Goal: Transaction & Acquisition: Purchase product/service

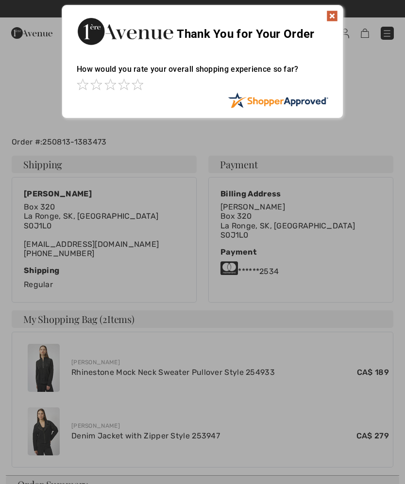
click at [335, 13] on img at bounding box center [332, 16] width 12 height 12
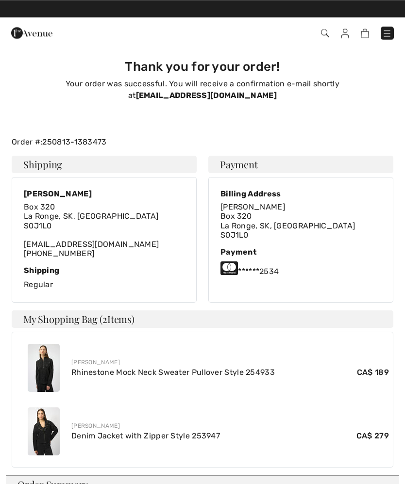
click at [391, 29] on img at bounding box center [387, 34] width 10 height 10
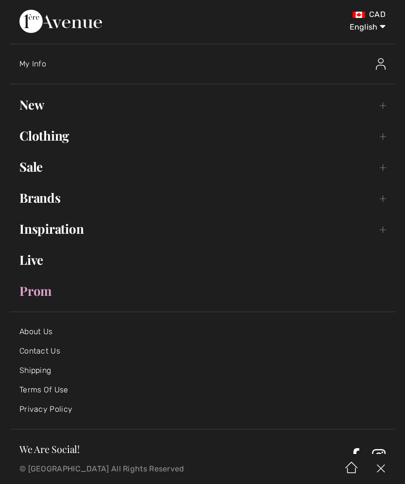
click at [49, 123] on ul "Hi, Shirley! 390 Reward points Open submenu New Toggle submenu View All Tops Dr…" at bounding box center [202, 198] width 385 height 208
click at [51, 134] on link "Clothing Toggle submenu" at bounding box center [202, 135] width 385 height 21
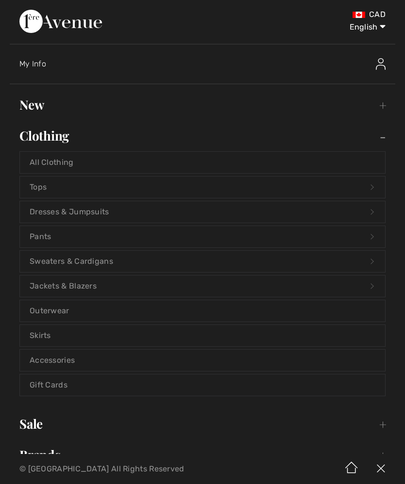
click at [95, 253] on link "Sweaters & Cardigans Open submenu" at bounding box center [202, 261] width 365 height 21
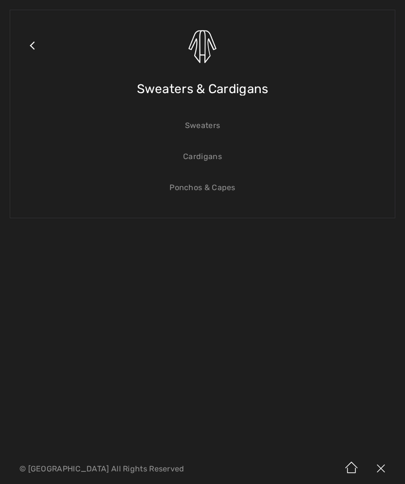
click at [208, 124] on link "Sweaters" at bounding box center [202, 125] width 365 height 21
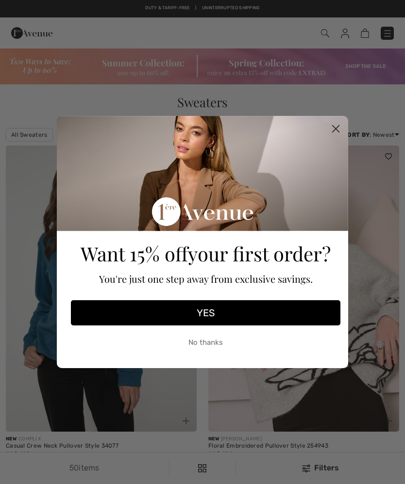
click at [336, 131] on circle "Close dialog" at bounding box center [335, 129] width 16 height 16
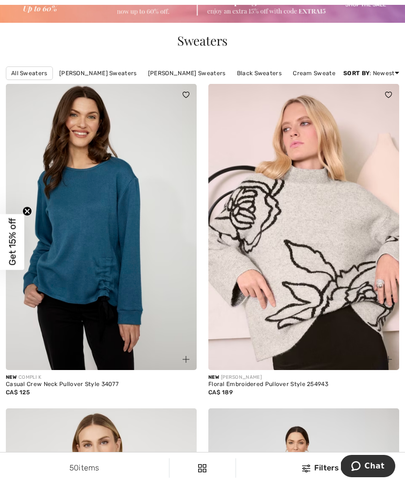
scroll to position [63, 0]
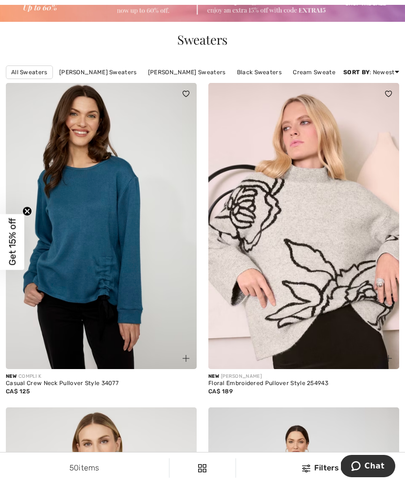
click at [107, 250] on img at bounding box center [101, 226] width 191 height 286
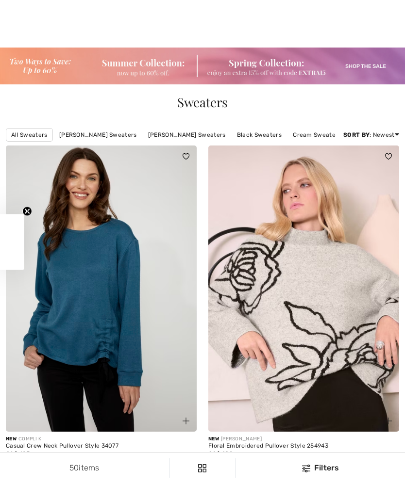
scroll to position [202, 0]
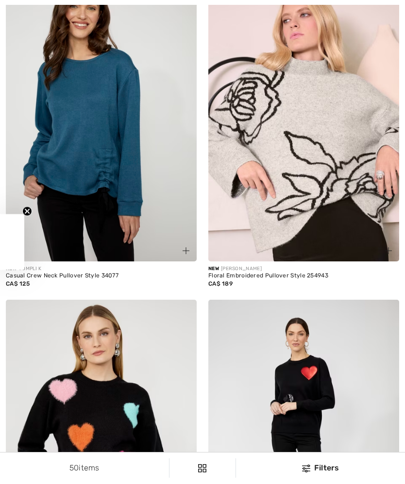
checkbox input "true"
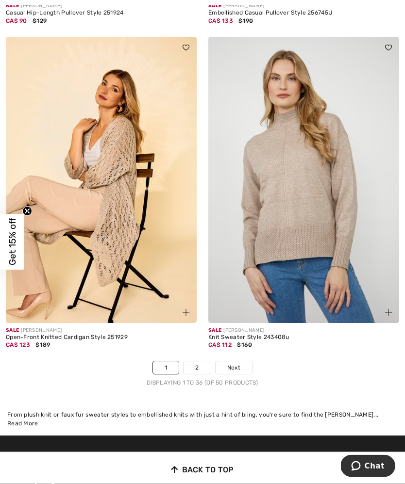
scroll to position [5917, 0]
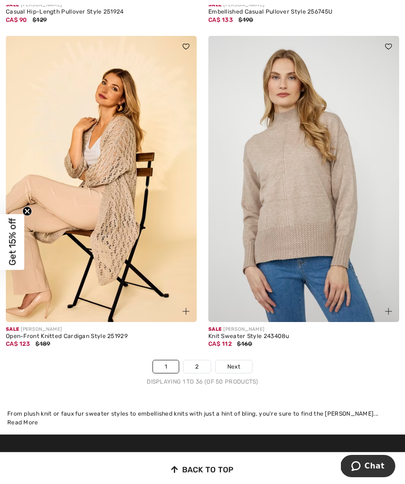
click at [113, 207] on img at bounding box center [101, 179] width 191 height 286
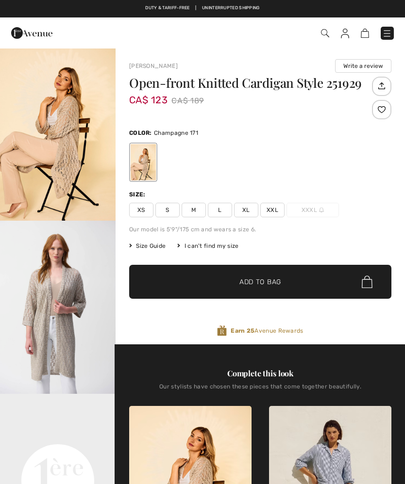
checkbox input "true"
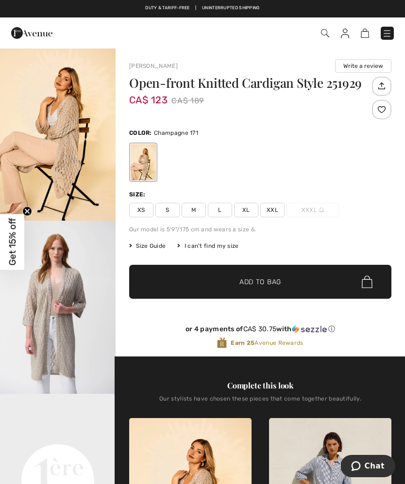
click at [244, 208] on span "XL" at bounding box center [246, 210] width 24 height 15
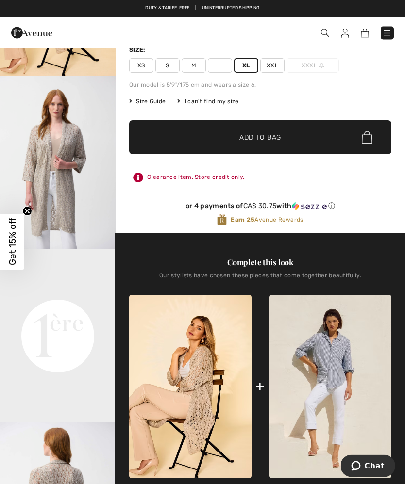
scroll to position [145, 0]
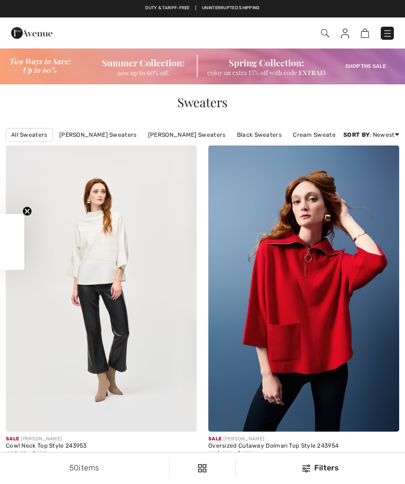
checkbox input "true"
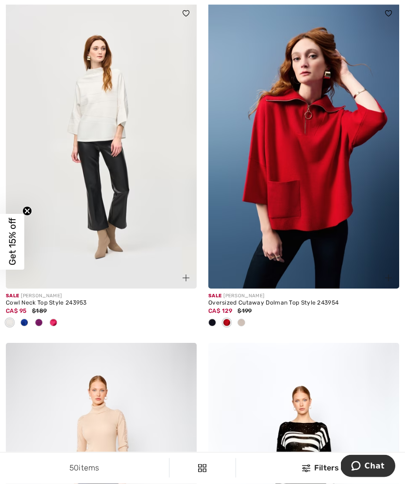
scroll to position [143, 0]
click at [108, 112] on img at bounding box center [101, 145] width 191 height 286
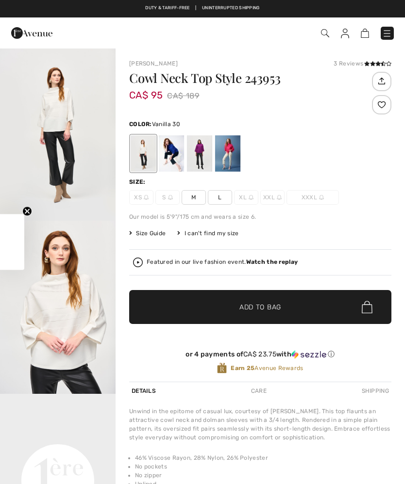
checkbox input "true"
click at [174, 147] on div at bounding box center [171, 153] width 25 height 36
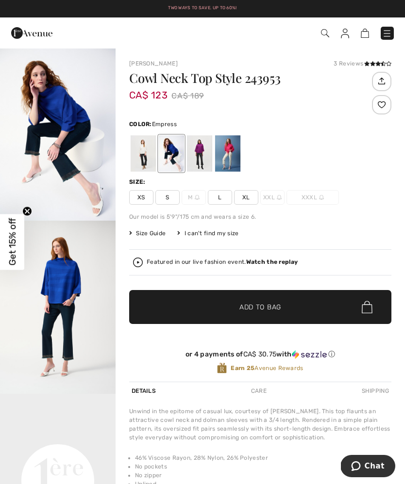
click at [199, 147] on div at bounding box center [199, 153] width 25 height 36
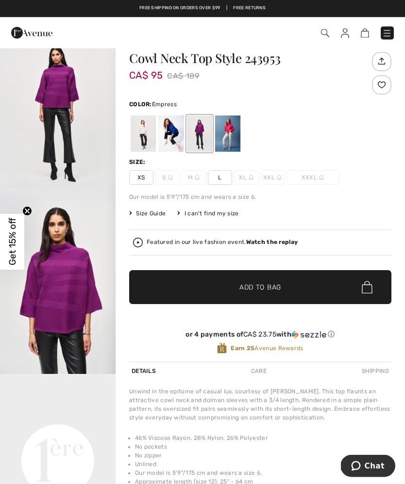
scroll to position [20, 0]
click at [235, 130] on div at bounding box center [227, 133] width 25 height 36
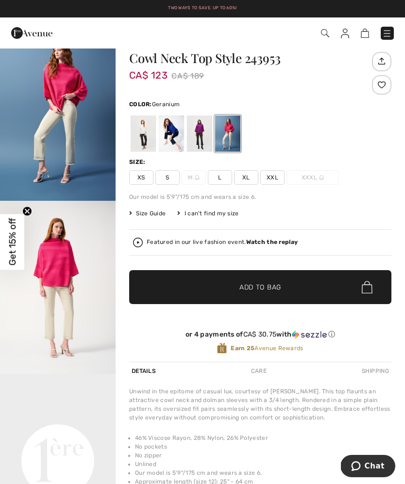
click at [202, 132] on div at bounding box center [199, 133] width 25 height 36
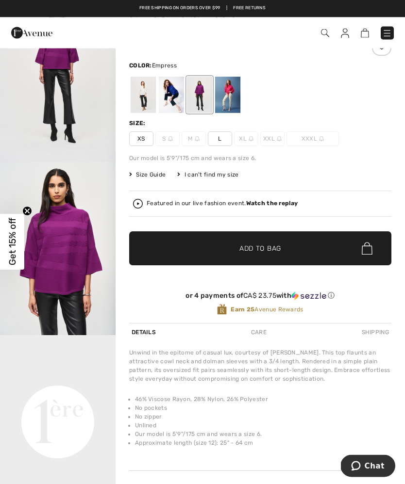
scroll to position [59, 0]
click at [234, 97] on div at bounding box center [227, 95] width 25 height 36
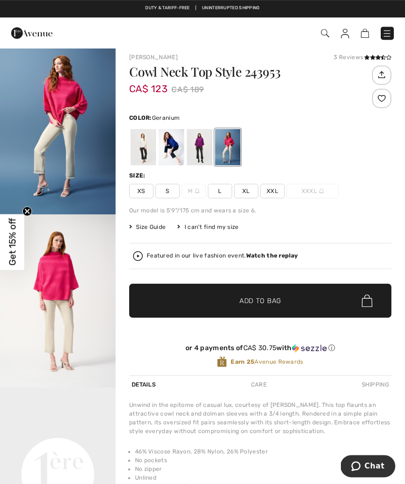
scroll to position [0, 0]
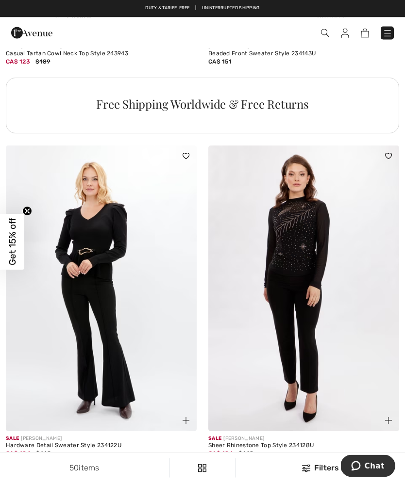
scroll to position [2061, 0]
click at [388, 29] on img at bounding box center [387, 34] width 10 height 10
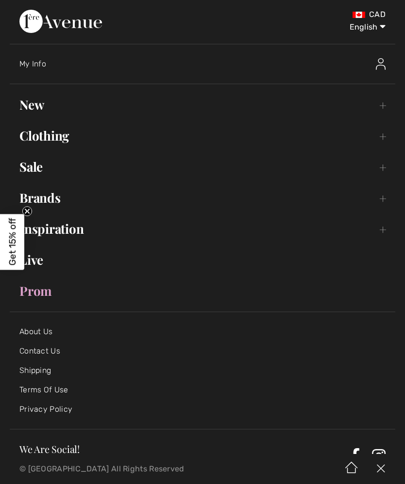
click at [56, 121] on ul "Hi, [PERSON_NAME]! 390 Reward points Open submenu New Toggle submenu View All T…" at bounding box center [202, 198] width 385 height 208
click at [53, 135] on link "Clothing Toggle submenu" at bounding box center [202, 135] width 385 height 21
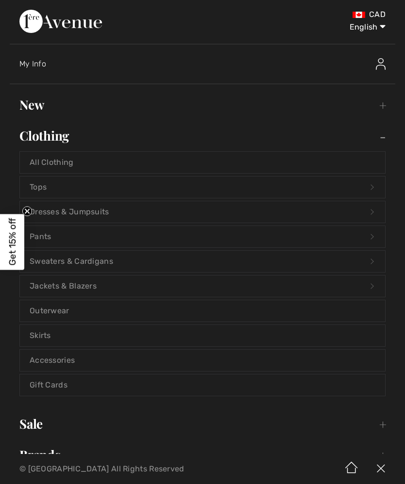
click at [111, 256] on link "Sweaters & Cardigans Open submenu" at bounding box center [202, 261] width 365 height 21
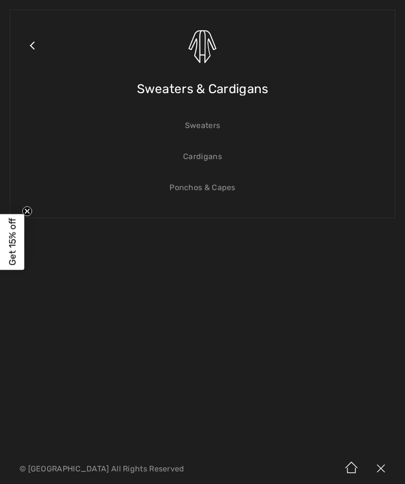
click at [208, 151] on link "Cardigans" at bounding box center [202, 156] width 365 height 21
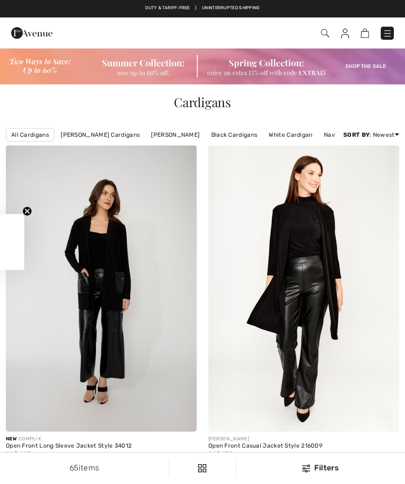
checkbox input "true"
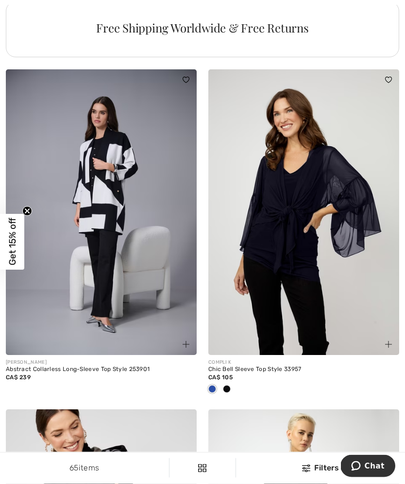
scroll to position [2170, 0]
click at [111, 222] on img at bounding box center [101, 212] width 191 height 286
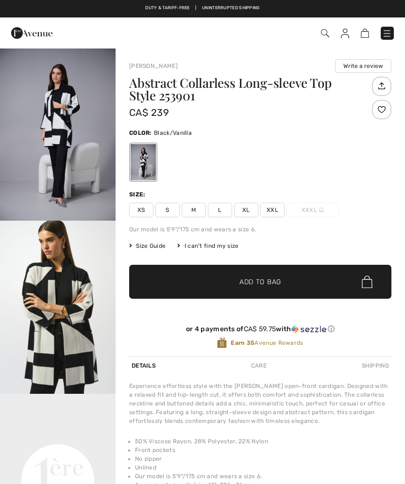
checkbox input "true"
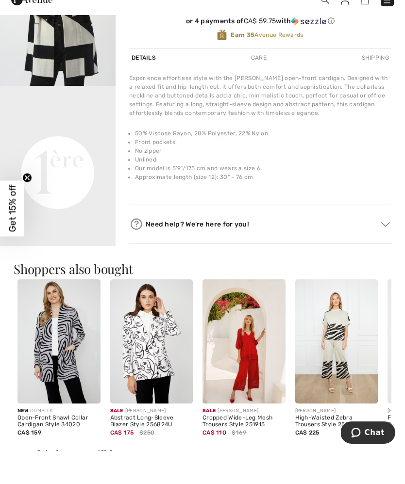
scroll to position [308, 0]
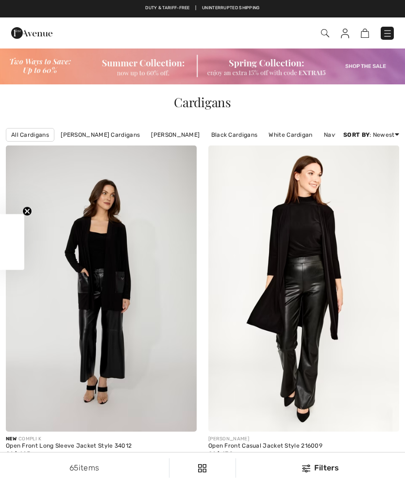
checkbox input "true"
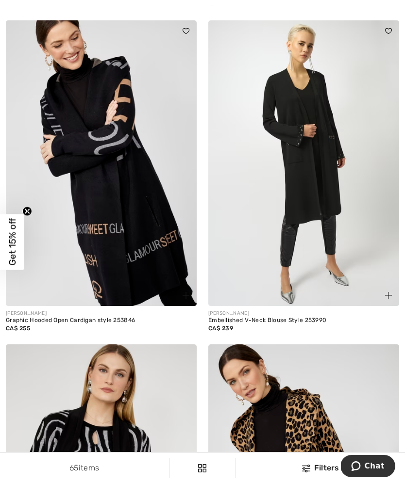
scroll to position [2583, 0]
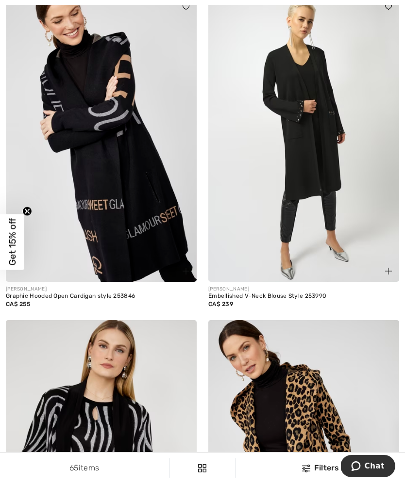
click at [312, 151] on img at bounding box center [303, 139] width 191 height 286
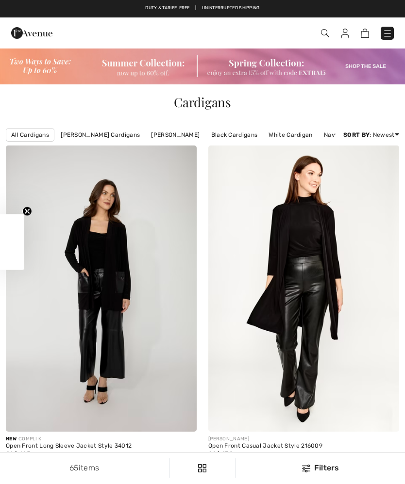
checkbox input "true"
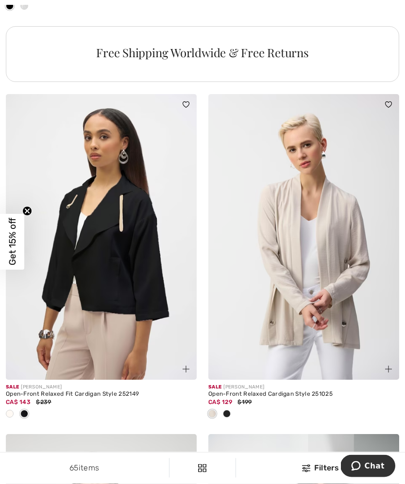
scroll to position [4222, 0]
click at [351, 261] on img at bounding box center [303, 237] width 191 height 286
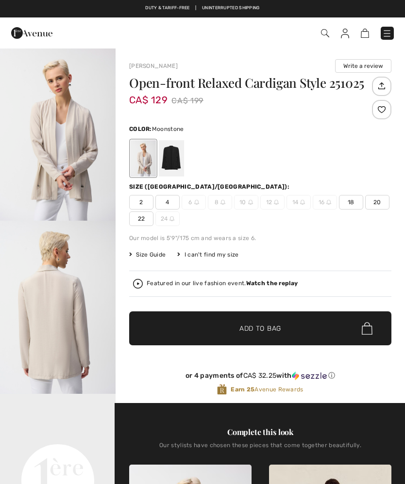
checkbox input "true"
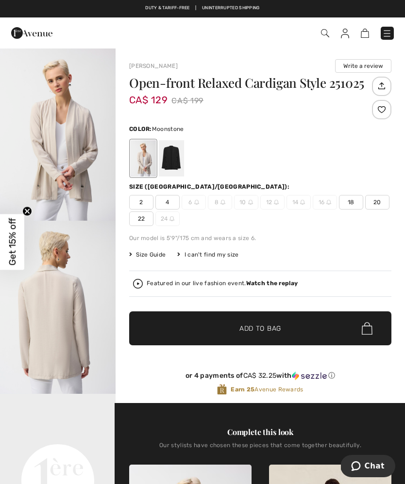
click at [181, 153] on div at bounding box center [171, 158] width 25 height 36
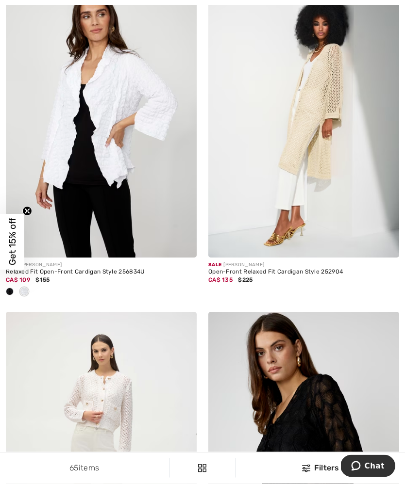
scroll to position [4685, 0]
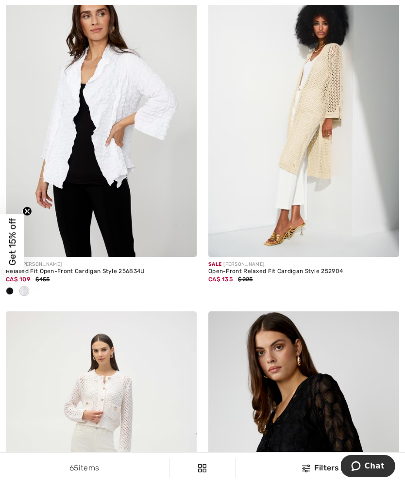
click at [304, 125] on img at bounding box center [303, 114] width 191 height 286
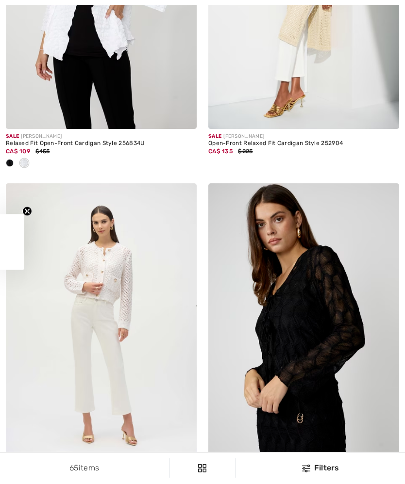
checkbox input "true"
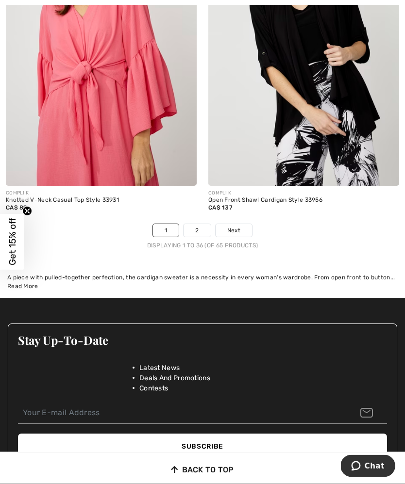
scroll to position [6069, 0]
click at [202, 237] on link "2" at bounding box center [196, 230] width 27 height 13
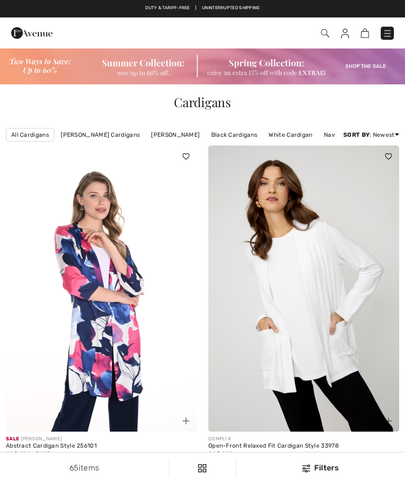
checkbox input "true"
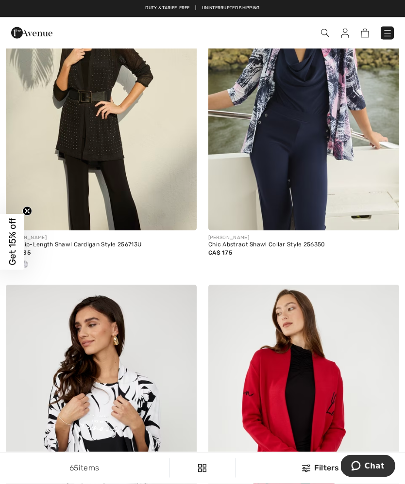
scroll to position [1190, 0]
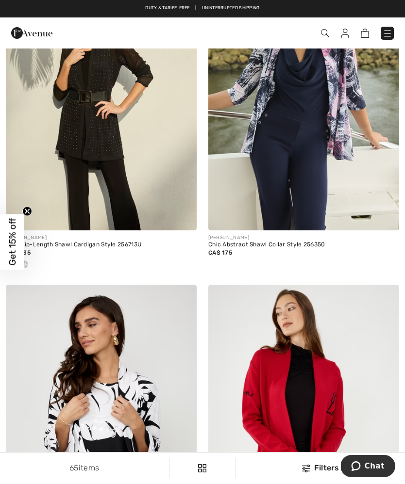
click at [105, 118] on img at bounding box center [101, 87] width 191 height 286
